Goal: Task Accomplishment & Management: Complete application form

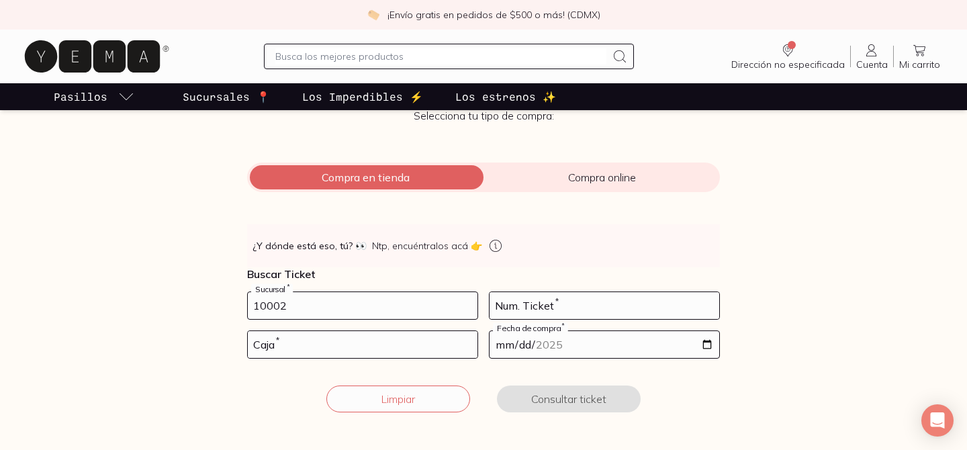
type input "10002"
click at [546, 311] on input "number" at bounding box center [605, 305] width 230 height 27
type input "1"
type input "9"
click at [318, 346] on input "number" at bounding box center [363, 344] width 230 height 27
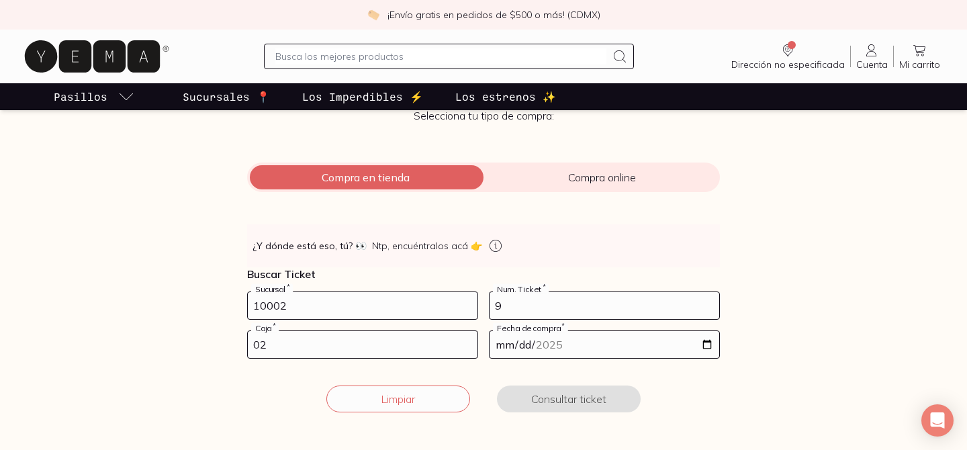
type input "02"
click at [551, 351] on input "date" at bounding box center [605, 344] width 230 height 27
click at [709, 345] on input "date" at bounding box center [605, 344] width 230 height 27
type input "[DATE]"
click at [567, 397] on button "Consultar ticket" at bounding box center [569, 398] width 144 height 27
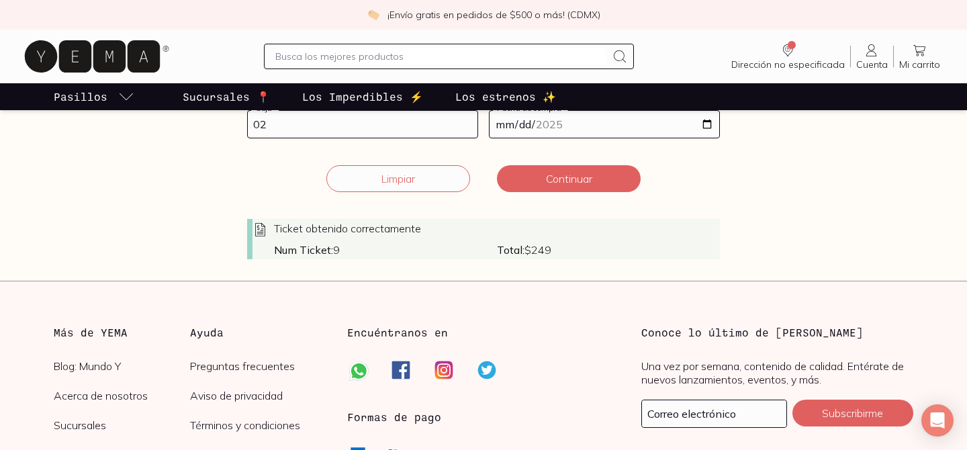
scroll to position [332, 0]
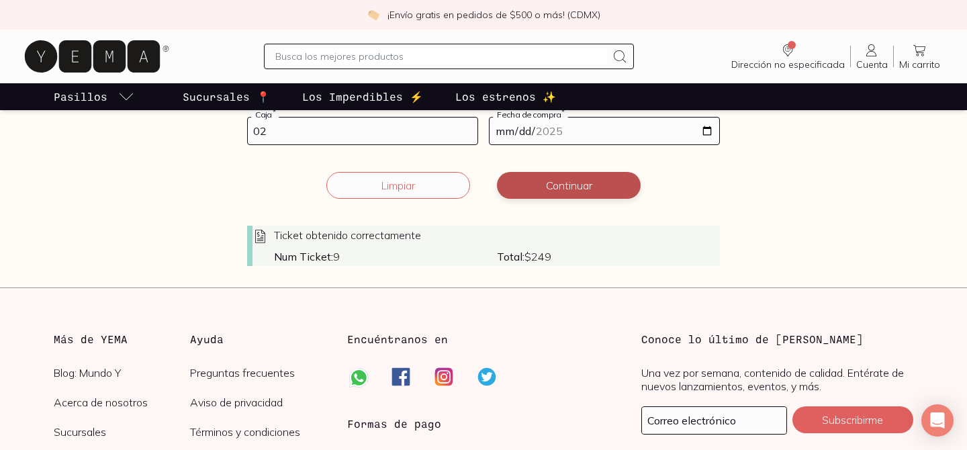
click at [572, 193] on button "Continuar" at bounding box center [569, 185] width 144 height 27
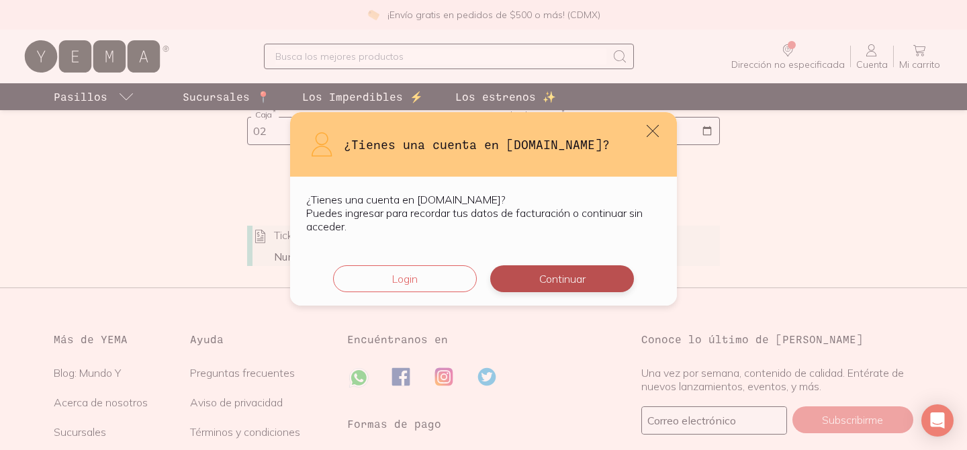
click at [536, 285] on button "Continuar" at bounding box center [562, 278] width 144 height 27
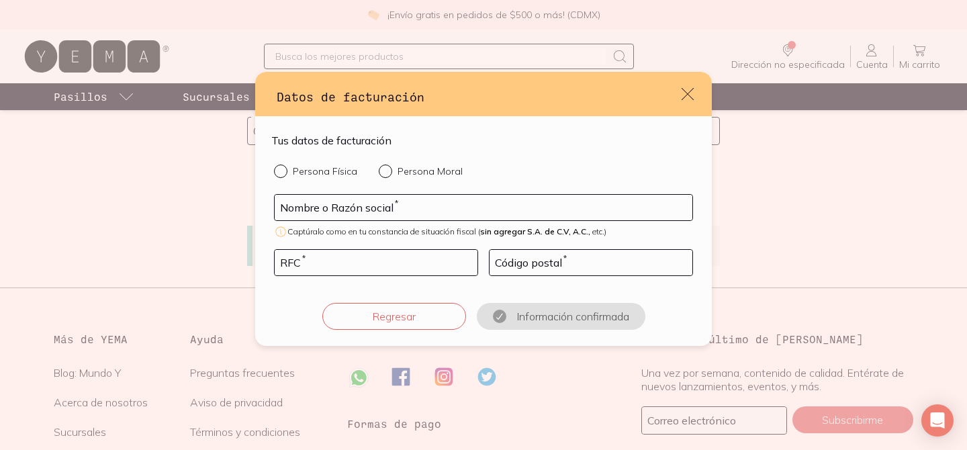
click at [278, 176] on div "default" at bounding box center [283, 171] width 19 height 13
click at [278, 175] on input "Persona Física" at bounding box center [279, 170] width 11 height 11
radio input "true"
click at [309, 220] on input "default" at bounding box center [484, 208] width 418 height 26
type input "[PERSON_NAME]"
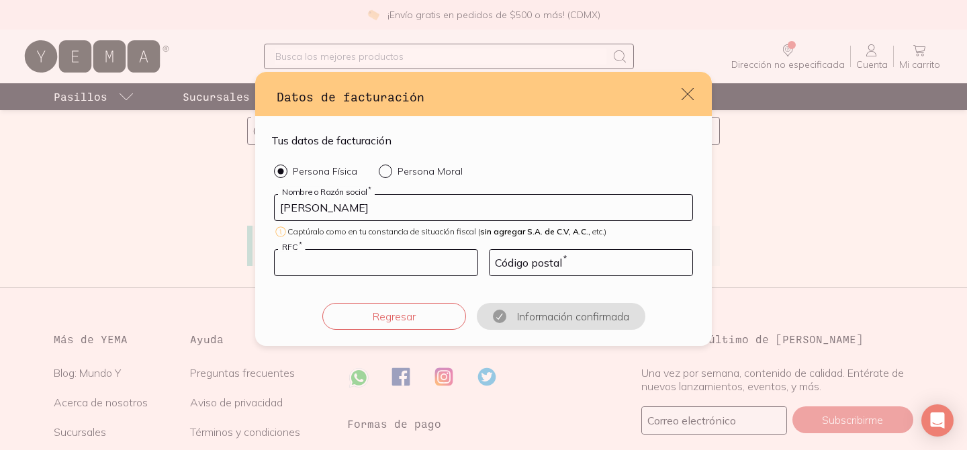
click at [293, 267] on input "default" at bounding box center [376, 263] width 203 height 26
type input "CABD920204P58"
click at [516, 250] on input "default" at bounding box center [591, 263] width 203 height 26
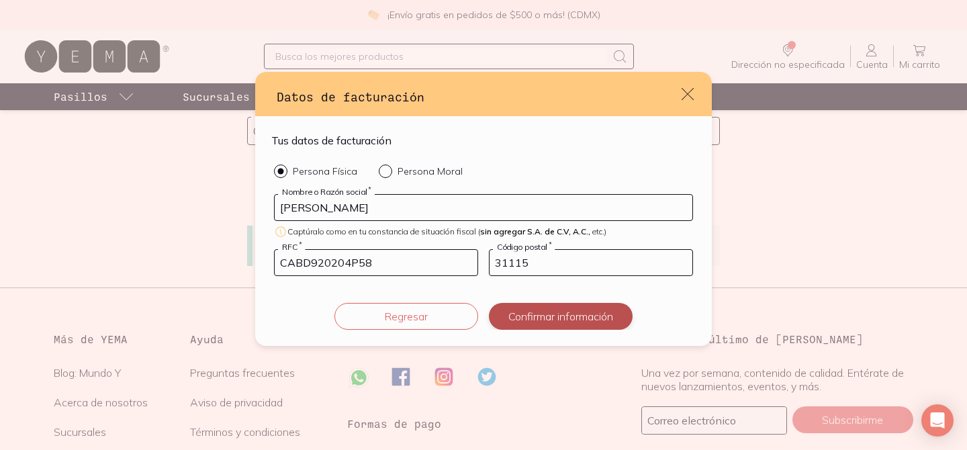
type input "31115"
click at [522, 322] on button "Confirmar información" at bounding box center [561, 316] width 144 height 27
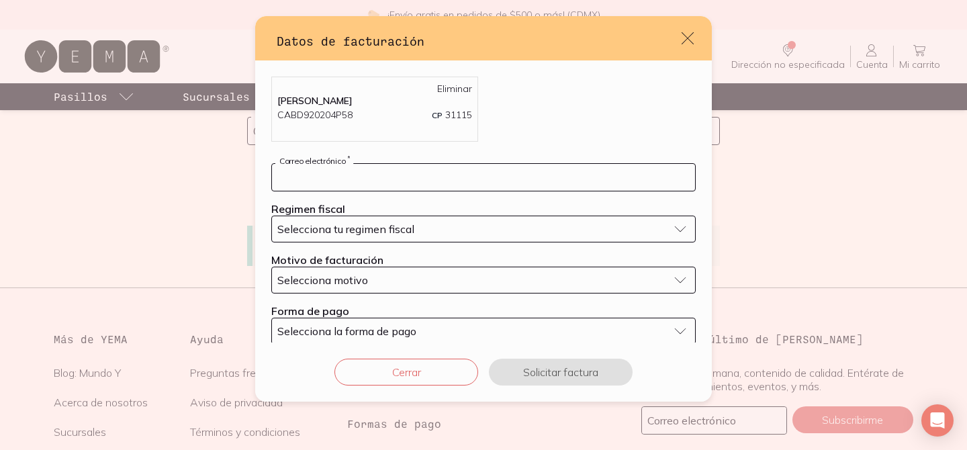
click at [452, 183] on input "default" at bounding box center [483, 177] width 423 height 27
type input "[EMAIL_ADDRESS][DOMAIN_NAME]"
click at [444, 229] on div "Selecciona tu regimen fiscal" at bounding box center [472, 228] width 391 height 13
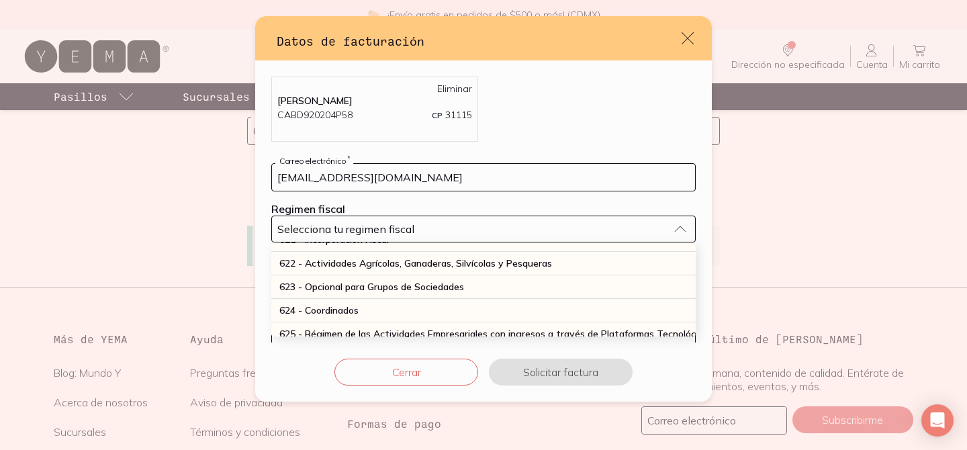
scroll to position [352, 0]
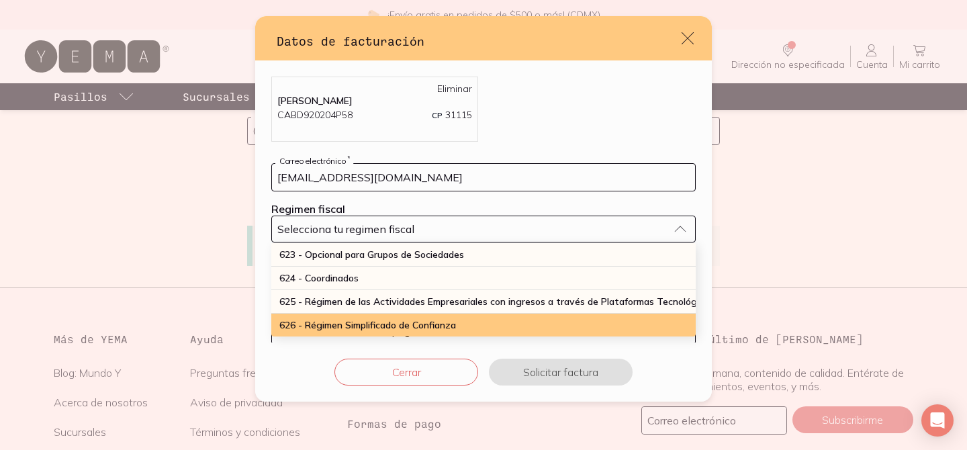
click at [434, 324] on span "626 - Régimen Simplificado de Confianza" at bounding box center [367, 325] width 177 height 12
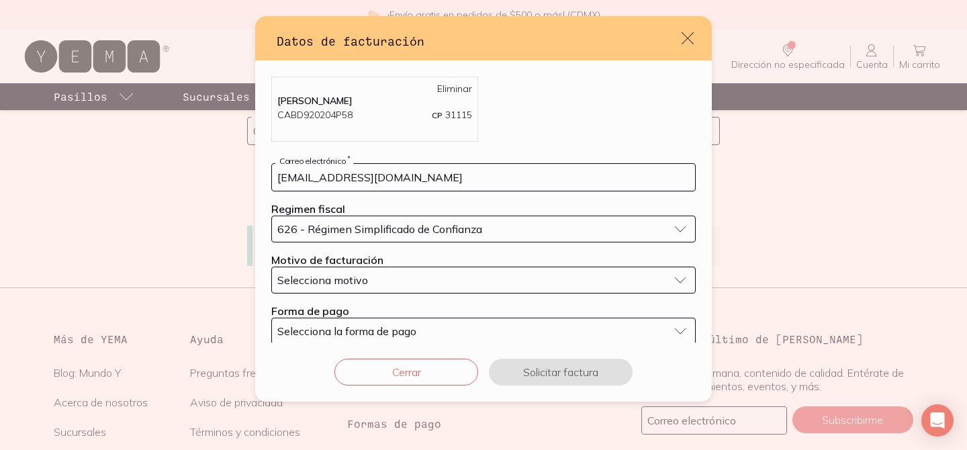
click at [415, 289] on button "Selecciona motivo" at bounding box center [483, 280] width 424 height 27
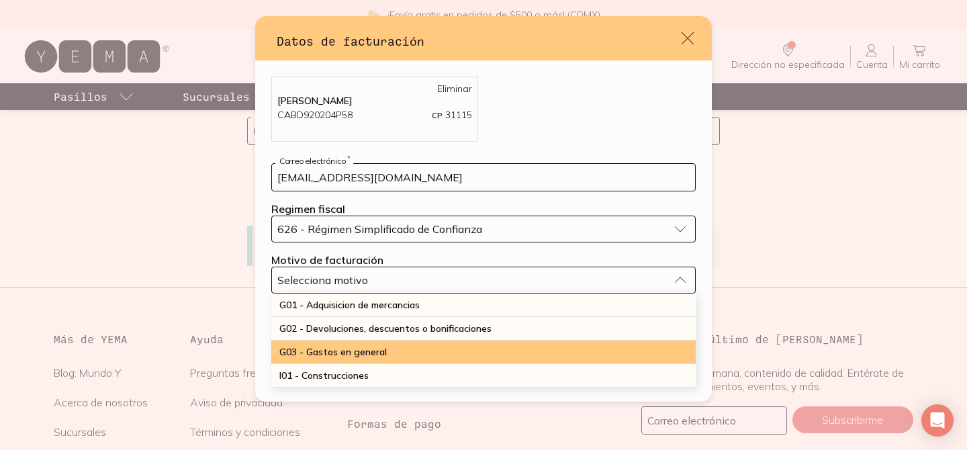
click at [410, 354] on div "G03 - Gastos en general" at bounding box center [483, 352] width 424 height 24
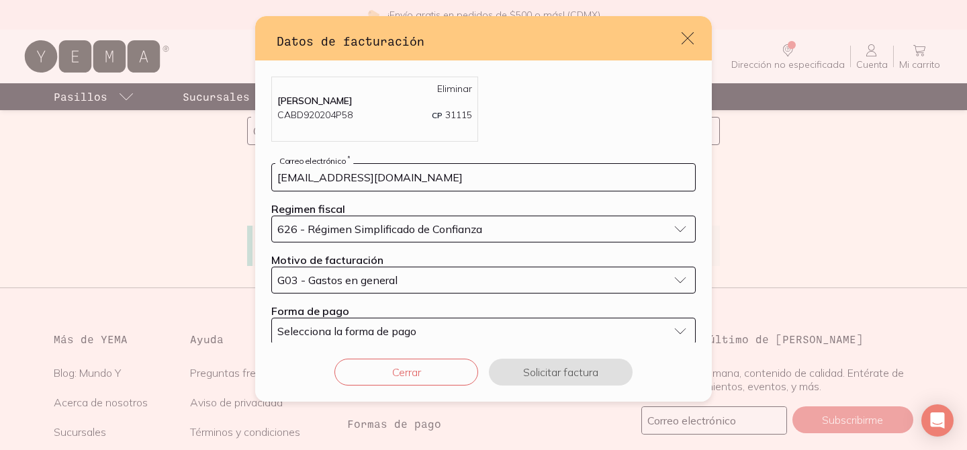
click at [398, 334] on span "Selecciona la forma de pago" at bounding box center [346, 330] width 139 height 13
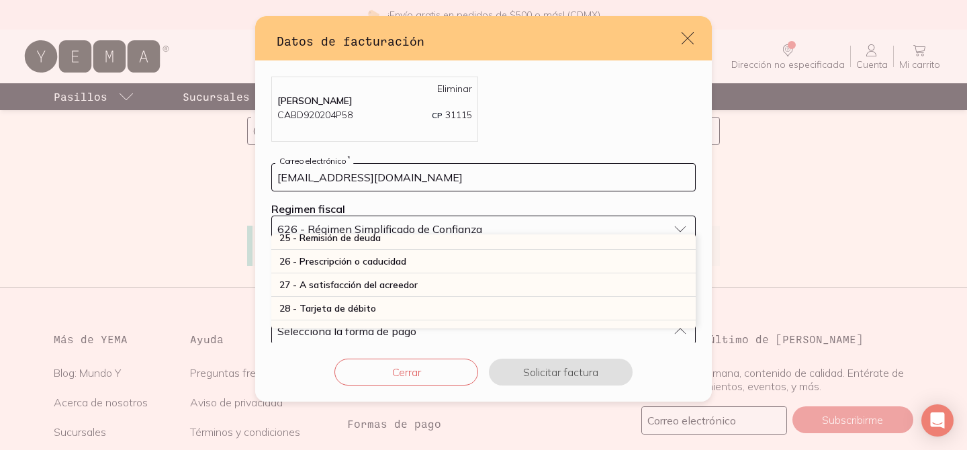
scroll to position [345, 0]
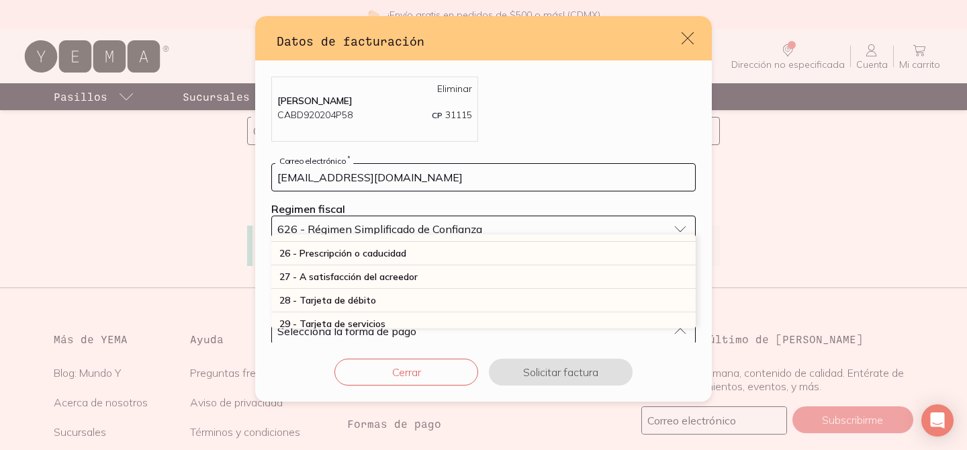
click at [445, 302] on div "28 - Tarjeta de débito" at bounding box center [483, 301] width 424 height 24
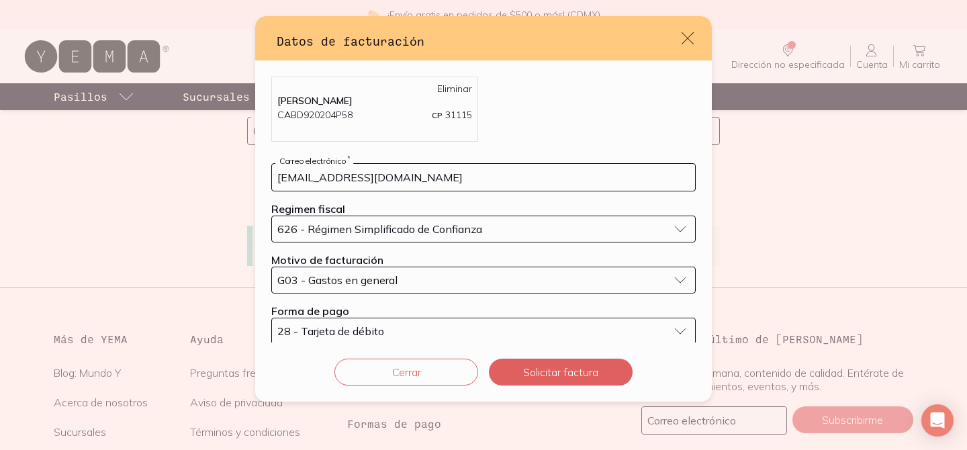
scroll to position [18, 0]
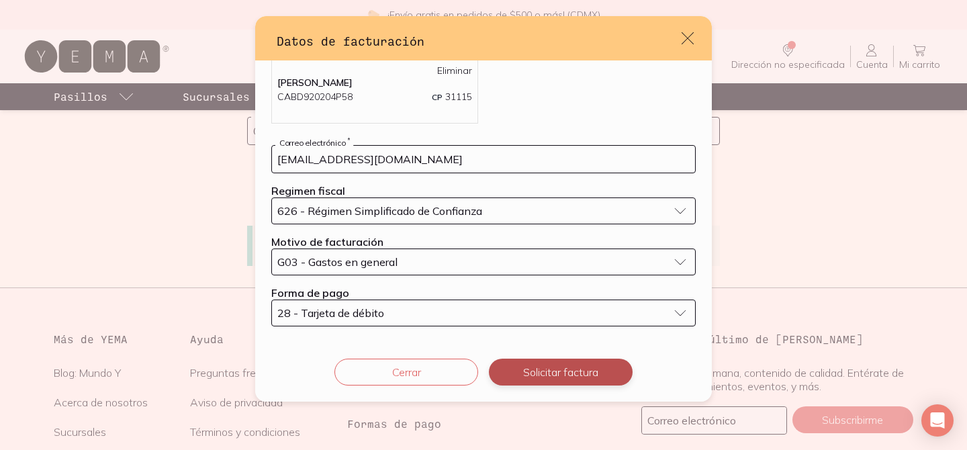
click at [543, 381] on button "Solicitar factura" at bounding box center [561, 372] width 144 height 27
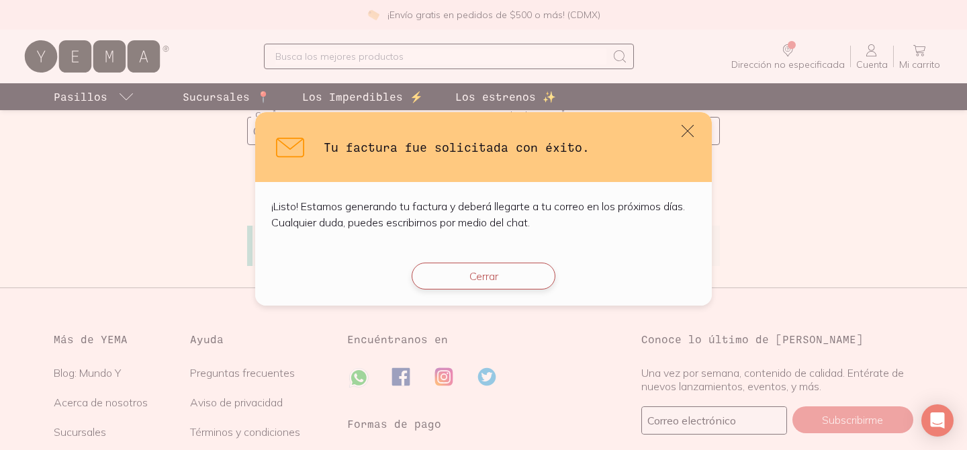
click at [480, 279] on button "Cerrar" at bounding box center [484, 276] width 144 height 27
